Goal: Task Accomplishment & Management: Use online tool/utility

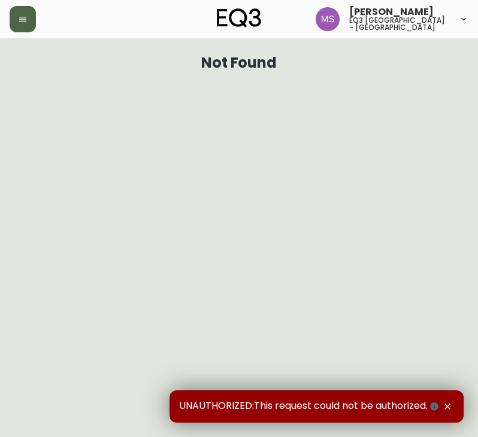
click at [22, 20] on icon "button" at bounding box center [23, 19] width 10 height 10
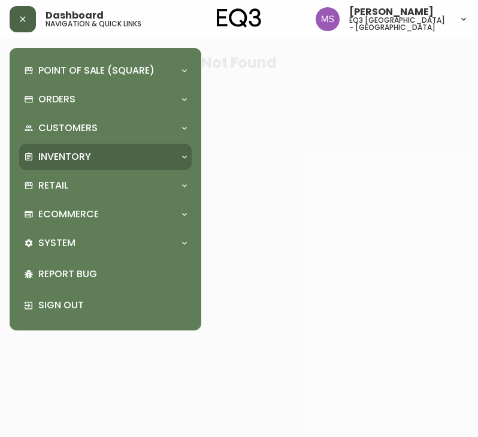
click at [99, 153] on div "Inventory" at bounding box center [99, 156] width 151 height 13
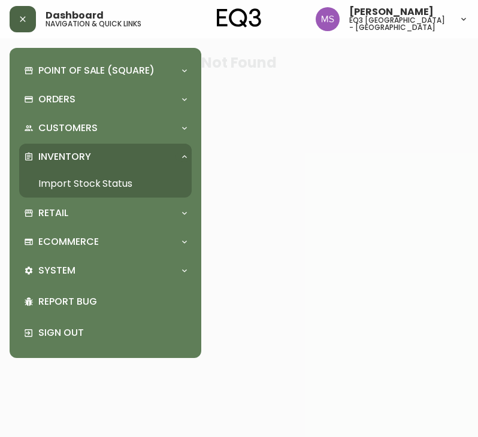
drag, startPoint x: 82, startPoint y: 175, endPoint x: 161, endPoint y: 113, distance: 100.6
click at [82, 175] on link "Import Stock Status" at bounding box center [105, 184] width 172 height 28
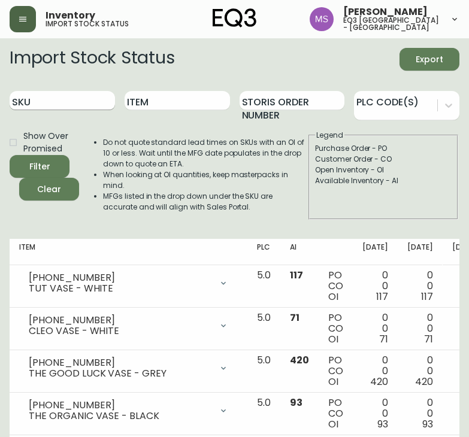
click at [90, 105] on input "SKU" at bounding box center [62, 100] width 105 height 19
paste input "3020-986-40-B"
click at [10, 155] on button "Filter" at bounding box center [40, 166] width 60 height 23
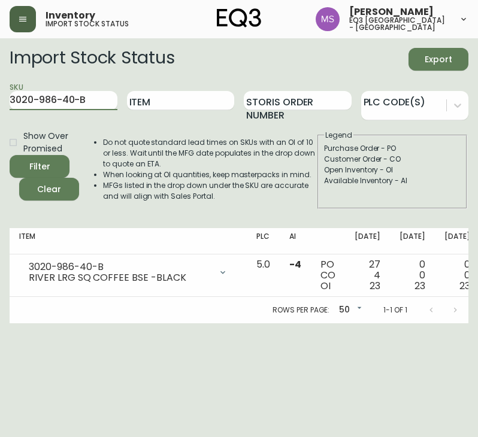
drag, startPoint x: 91, startPoint y: 106, endPoint x: -1, endPoint y: 65, distance: 100.5
click at [0, 65] on html "Inventory import stock status [PERSON_NAME] eq3 [GEOGRAPHIC_DATA] - st laurent …" at bounding box center [239, 161] width 478 height 323
paste input "-A"
click at [10, 155] on button "Filter" at bounding box center [40, 166] width 60 height 23
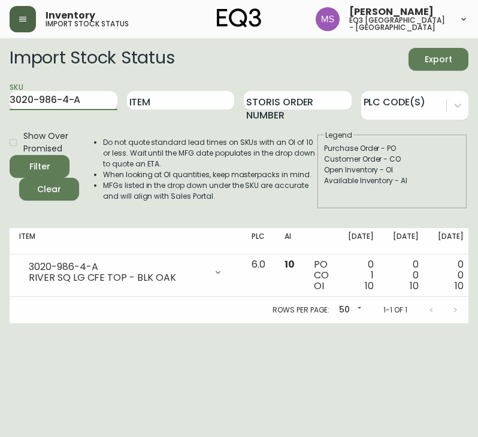
drag, startPoint x: 89, startPoint y: 105, endPoint x: -1, endPoint y: 105, distance: 89.2
click at [0, 105] on html "Inventory import stock status [PERSON_NAME] eq3 [GEOGRAPHIC_DATA] - st laurent …" at bounding box center [239, 161] width 478 height 323
paste input "[PHONE_NUMBER]"
click at [10, 155] on button "Filter" at bounding box center [40, 166] width 60 height 23
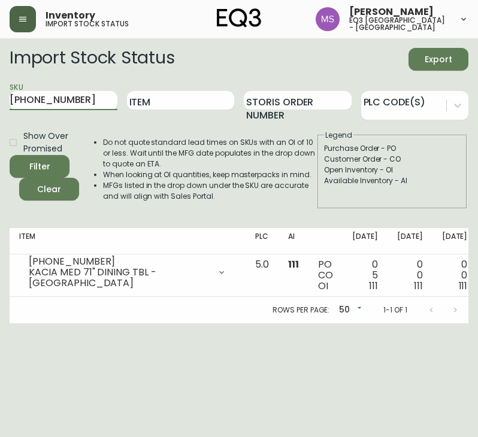
click at [0, 100] on html "Inventory import stock status [PERSON_NAME] eq3 [GEOGRAPHIC_DATA] - st laurent …" at bounding box center [239, 161] width 478 height 323
click at [89, 110] on div "SKU [PHONE_NUMBER]" at bounding box center [64, 100] width 108 height 39
drag, startPoint x: 89, startPoint y: 110, endPoint x: 13, endPoint y: 98, distance: 77.1
click at [13, 98] on div "SKU [PHONE_NUMBER]" at bounding box center [64, 100] width 108 height 39
click at [62, 97] on input "[PHONE_NUMBER]" at bounding box center [64, 100] width 108 height 19
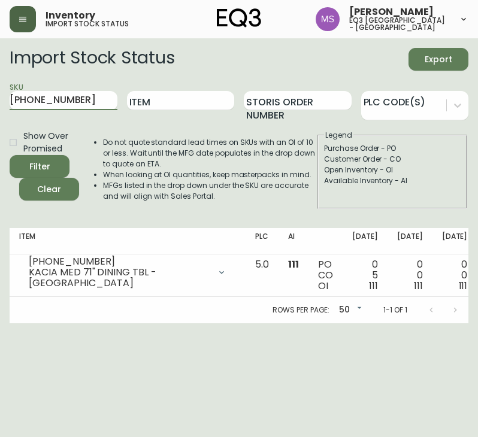
click at [0, 98] on html "Inventory import stock status [PERSON_NAME] eq3 [GEOGRAPHIC_DATA] - st laurent …" at bounding box center [239, 161] width 478 height 323
paste input "49-1"
click at [10, 155] on button "Filter" at bounding box center [40, 166] width 60 height 23
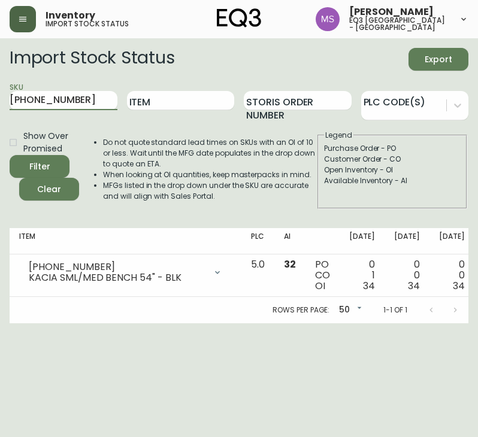
drag, startPoint x: 74, startPoint y: 95, endPoint x: -1, endPoint y: 92, distance: 74.3
click at [0, 92] on html "Inventory import stock status [PERSON_NAME] eq3 [GEOGRAPHIC_DATA] - st laurent …" at bounding box center [239, 161] width 478 height 323
paste input "[PHONE_NUMBER]"
click at [10, 155] on button "Filter" at bounding box center [40, 166] width 60 height 23
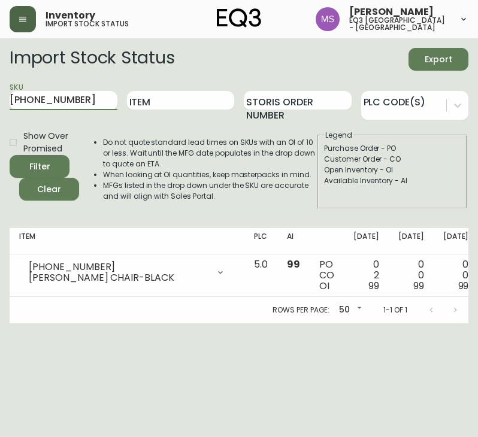
drag, startPoint x: 78, startPoint y: 101, endPoint x: -1, endPoint y: 88, distance: 79.5
click at [0, 88] on html "Inventory import stock status [PERSON_NAME] eq3 [GEOGRAPHIC_DATA] - st laurent …" at bounding box center [239, 161] width 478 height 323
paste input "626-4-A"
click at [10, 155] on button "Filter" at bounding box center [40, 166] width 60 height 23
drag, startPoint x: 86, startPoint y: 102, endPoint x: -1, endPoint y: 69, distance: 92.3
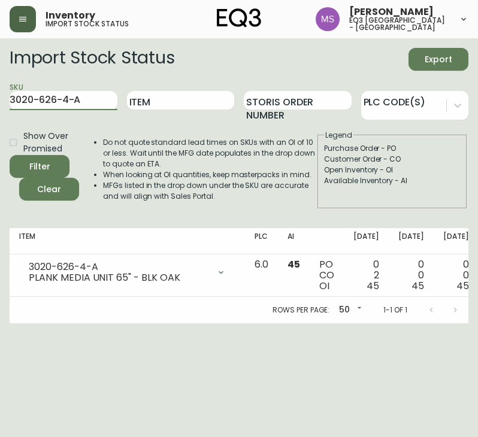
click at [0, 69] on html "Inventory import stock status [PERSON_NAME] eq3 [GEOGRAPHIC_DATA] - st laurent …" at bounding box center [239, 161] width 478 height 323
paste input "30-4-B"
type input "3020-630-4-B"
click at [10, 155] on button "Filter" at bounding box center [40, 166] width 60 height 23
